Goal: Information Seeking & Learning: Learn about a topic

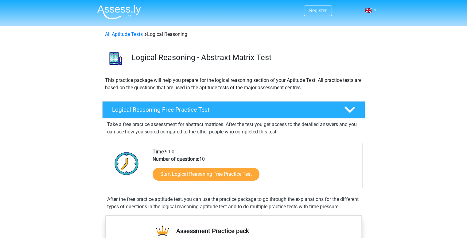
click at [355, 112] on div at bounding box center [349, 109] width 21 height 11
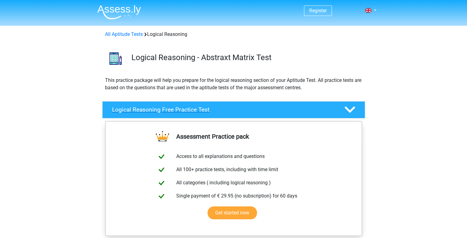
click at [355, 112] on div at bounding box center [349, 109] width 21 height 11
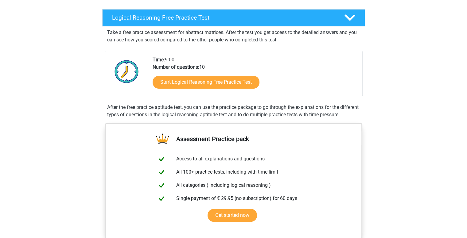
scroll to position [246, 0]
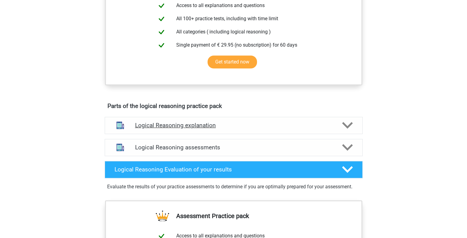
click at [341, 131] on div at bounding box center [346, 125] width 21 height 11
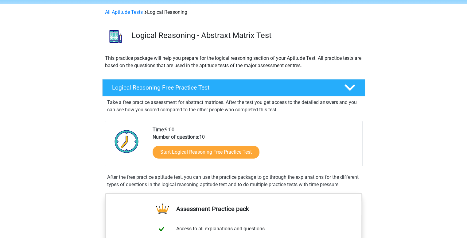
scroll to position [31, 0]
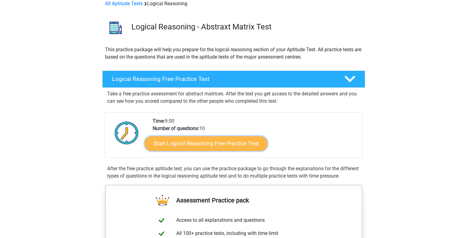
click at [250, 148] on link "Start Logical Reasoning Free Practice Test" at bounding box center [206, 143] width 123 height 15
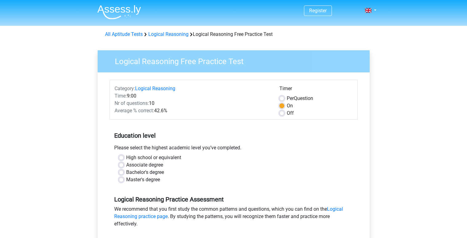
scroll to position [123, 0]
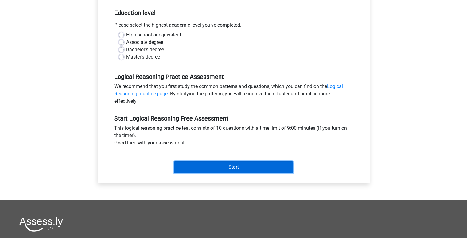
click at [247, 165] on input "Start" at bounding box center [233, 167] width 119 height 12
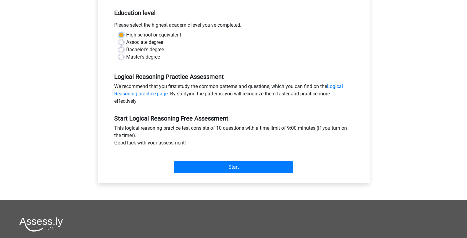
scroll to position [92, 0]
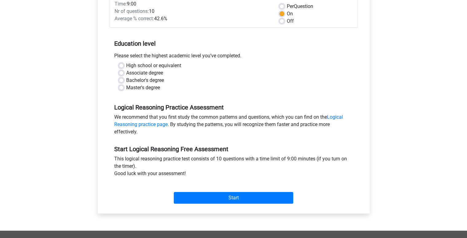
click at [152, 87] on label "Master's degree" at bounding box center [143, 87] width 34 height 7
click at [124, 87] on input "Master's degree" at bounding box center [121, 87] width 5 height 6
radio input "true"
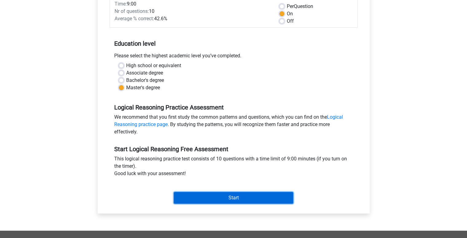
click at [239, 201] on input "Start" at bounding box center [233, 198] width 119 height 12
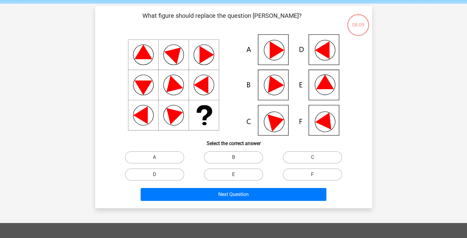
scroll to position [31, 0]
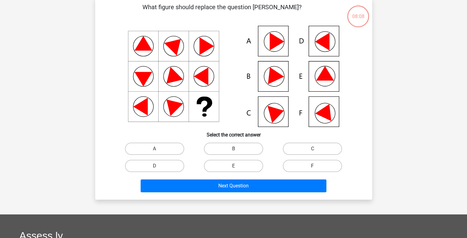
click at [313, 165] on label "F" at bounding box center [312, 166] width 59 height 12
click at [313, 166] on input "F" at bounding box center [315, 168] width 4 height 4
radio input "true"
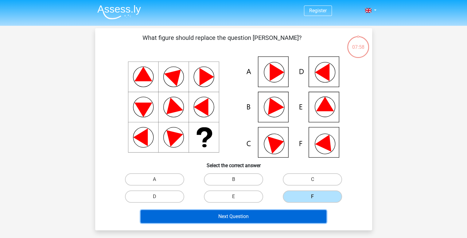
click at [263, 221] on button "Next Question" at bounding box center [234, 216] width 186 height 13
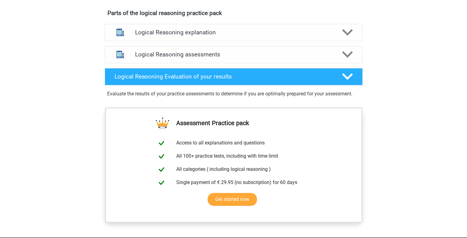
scroll to position [276, 0]
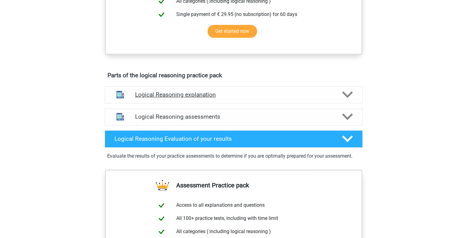
click at [341, 99] on div at bounding box center [346, 94] width 21 height 11
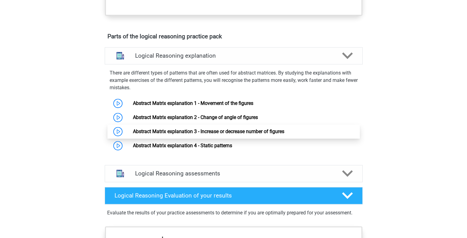
scroll to position [368, 0]
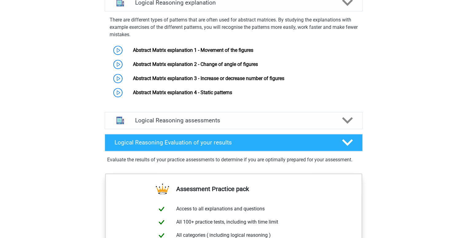
click at [350, 138] on div "Logical Reasoning Evaluation of your results Evaluate the results of your pract…" at bounding box center [234, 153] width 282 height 42
